Goal: Information Seeking & Learning: Learn about a topic

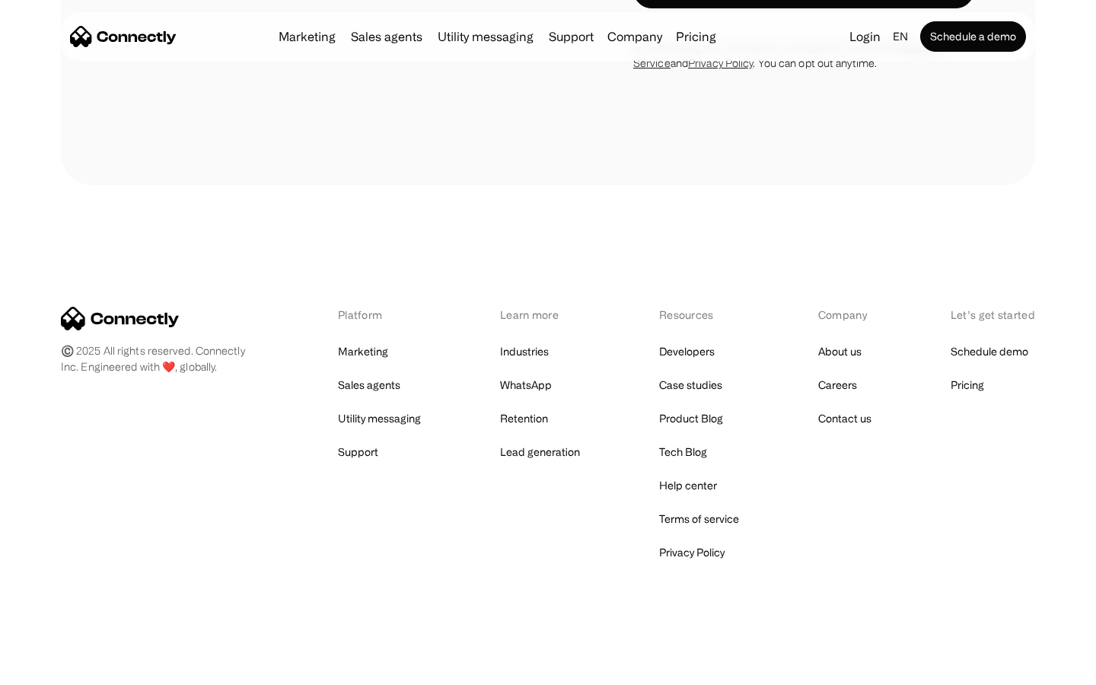
scroll to position [2926, 0]
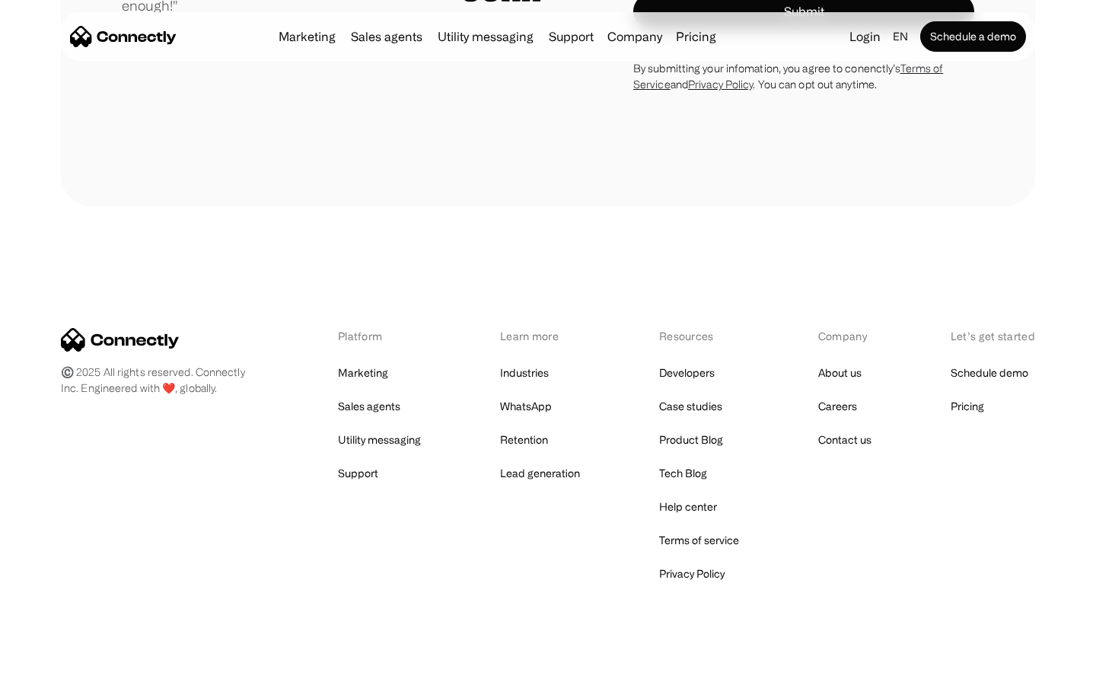
scroll to position [4310, 0]
